Goal: Information Seeking & Learning: Find specific fact

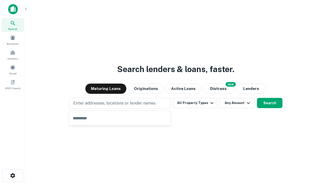
type input "**********"
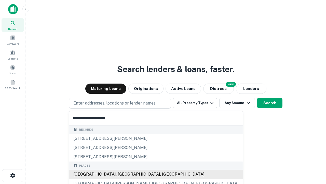
click at [122, 174] on div "[GEOGRAPHIC_DATA], [GEOGRAPHIC_DATA], [GEOGRAPHIC_DATA]" at bounding box center [156, 173] width 174 height 9
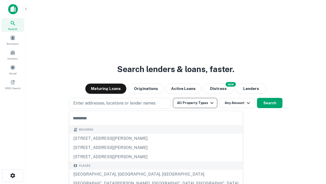
click at [195, 103] on button "All Property Types" at bounding box center [195, 103] width 44 height 10
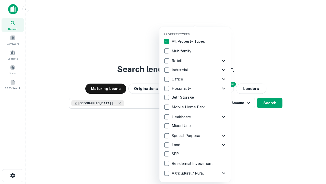
click at [199, 31] on button "button" at bounding box center [199, 31] width 71 height 0
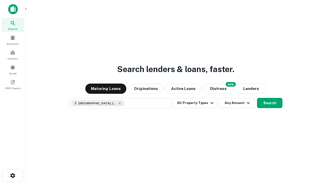
scroll to position [8, 0]
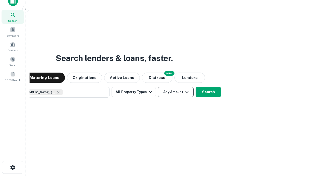
click at [158, 87] on button "Any Amount" at bounding box center [176, 92] width 36 height 10
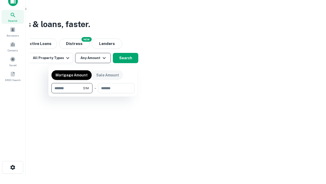
type input "*******"
click at [93, 93] on button "button" at bounding box center [92, 93] width 83 height 0
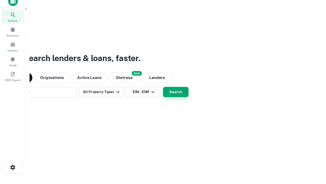
click at [163, 87] on button "Search" at bounding box center [175, 92] width 25 height 10
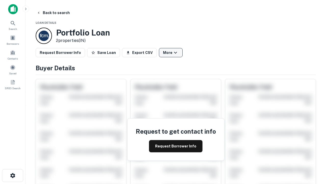
click at [171, 53] on button "More" at bounding box center [171, 52] width 24 height 9
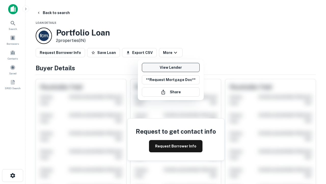
click at [171, 67] on link "View Lender" at bounding box center [171, 67] width 58 height 9
